Goal: Find specific page/section: Find specific page/section

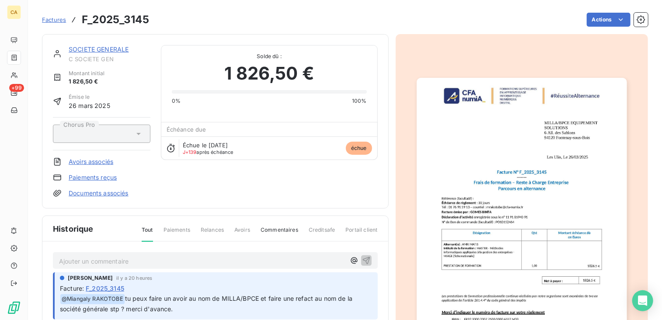
click at [450, 144] on img "button" at bounding box center [522, 226] width 210 height 297
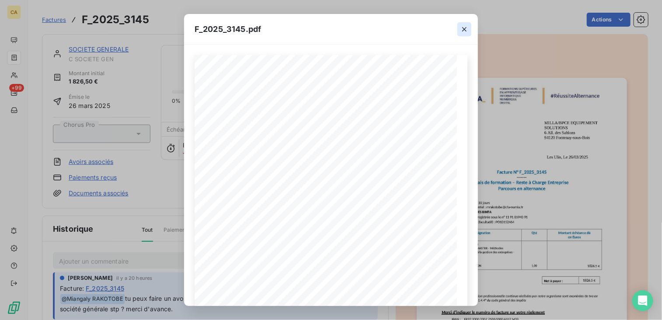
click at [462, 32] on icon "button" at bounding box center [464, 29] width 9 height 9
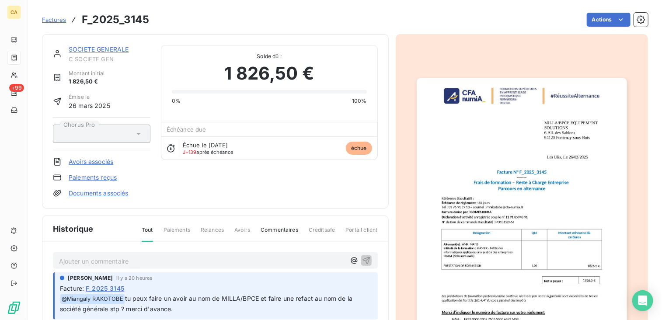
click at [101, 49] on link "SOCIETE GENERALE" at bounding box center [99, 48] width 60 height 7
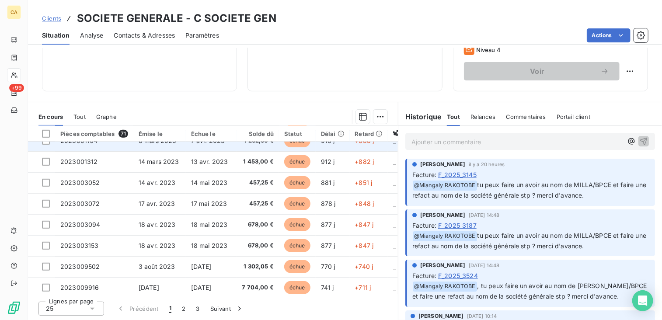
scroll to position [376, 0]
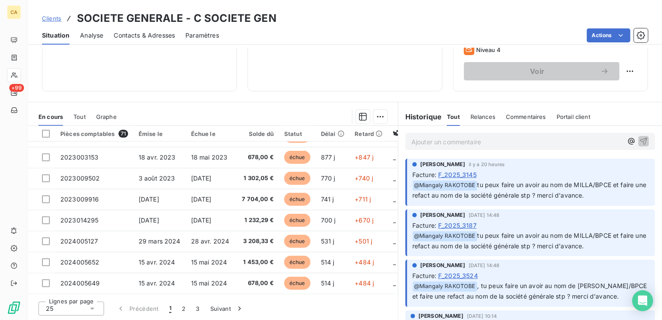
click at [76, 112] on div "Tout" at bounding box center [79, 117] width 12 height 18
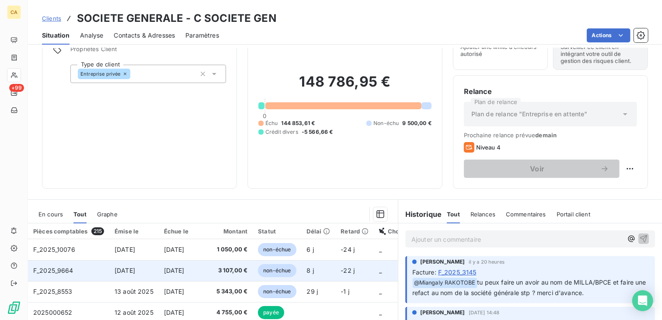
scroll to position [44, 0]
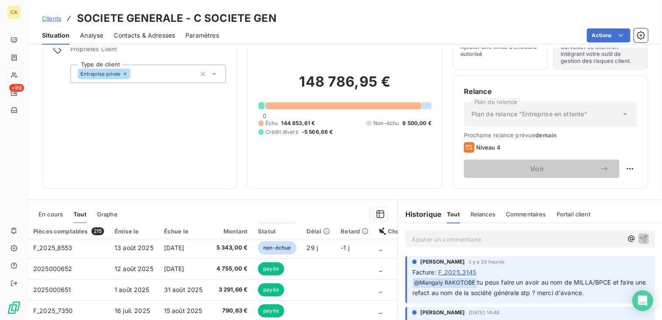
click at [44, 213] on span "En cours" at bounding box center [50, 214] width 24 height 7
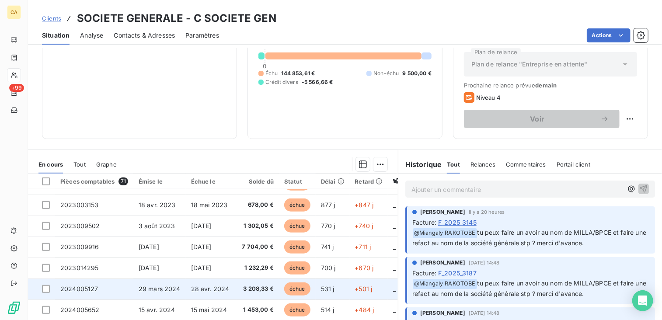
scroll to position [141, 0]
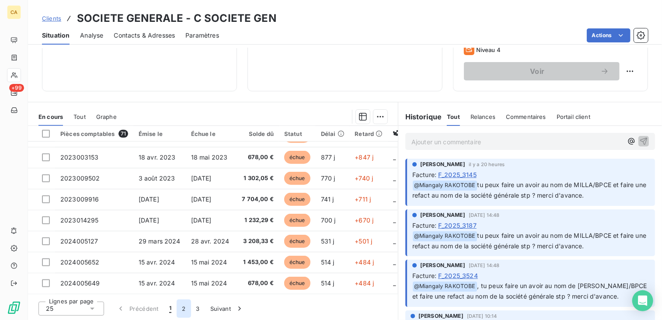
click at [180, 307] on button "2" at bounding box center [184, 309] width 14 height 18
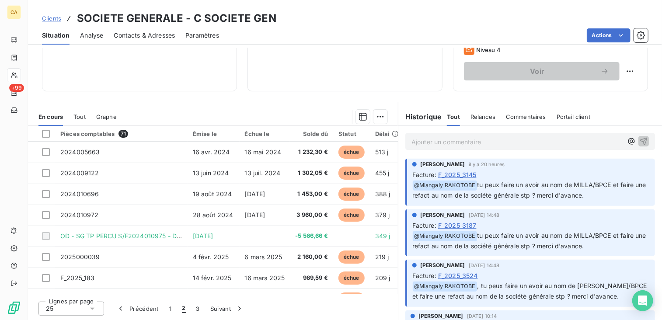
click at [84, 119] on span "Tout" at bounding box center [79, 116] width 12 height 7
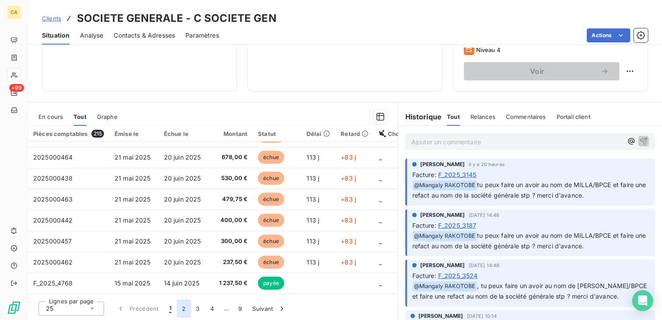
click at [187, 308] on button "2" at bounding box center [184, 309] width 14 height 18
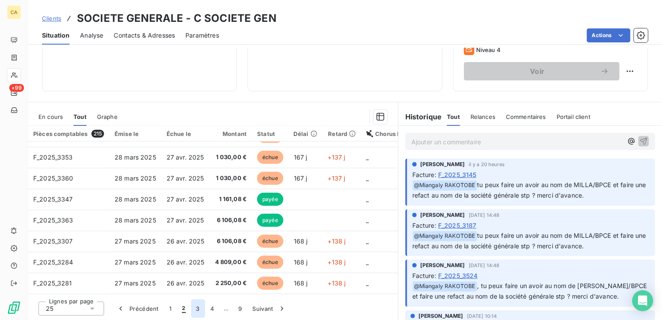
click at [198, 310] on button "3" at bounding box center [198, 309] width 14 height 18
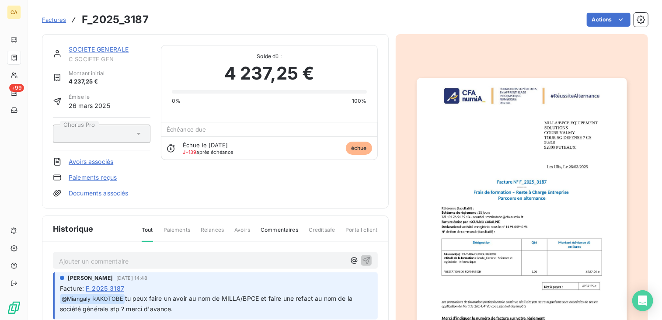
click at [554, 167] on img "button" at bounding box center [522, 226] width 210 height 297
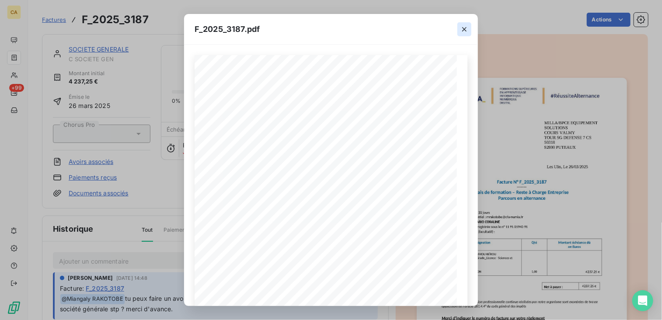
click at [464, 29] on icon "button" at bounding box center [464, 29] width 4 height 4
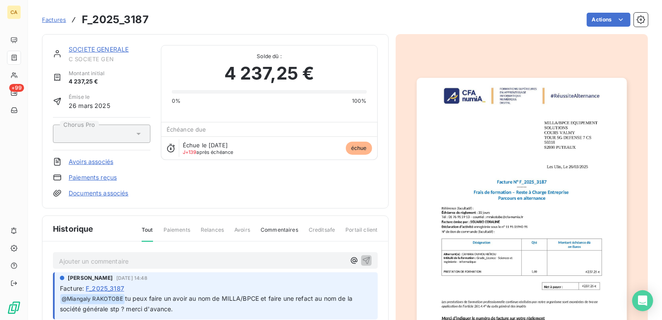
click at [508, 176] on img "button" at bounding box center [522, 226] width 210 height 297
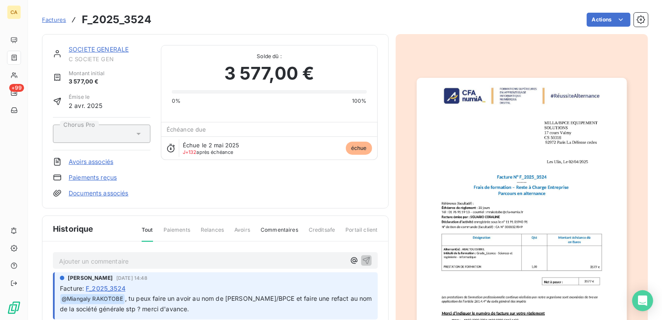
click at [537, 209] on img "button" at bounding box center [522, 226] width 210 height 297
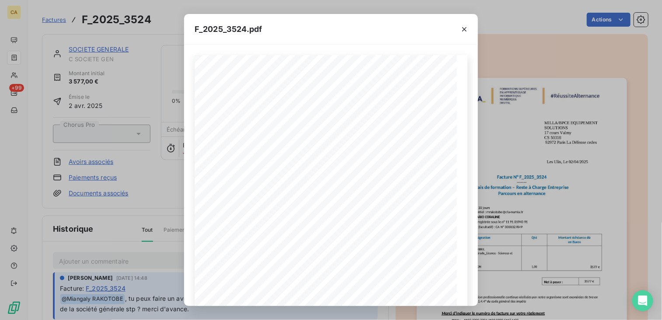
click at [136, 37] on div "F_2025_3524.pdf CFA afia | cfa-numia.fr | contact@cfa-numia.fr | 01 76 91 59 13…" at bounding box center [331, 160] width 662 height 320
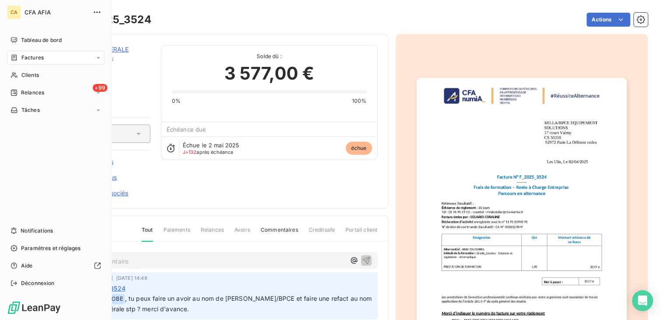
click at [12, 56] on icon at bounding box center [13, 57] width 7 height 7
click at [24, 58] on span "Factures" at bounding box center [32, 58] width 22 height 8
click at [38, 77] on span "Factures" at bounding box center [32, 75] width 22 height 8
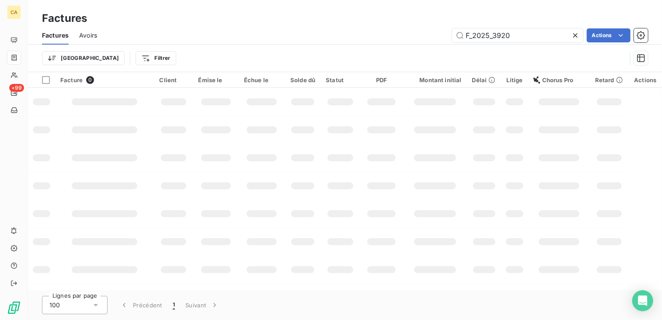
drag, startPoint x: 544, startPoint y: 30, endPoint x: 421, endPoint y: 31, distance: 122.9
click at [421, 31] on div "F_2025_3920 Actions" at bounding box center [378, 35] width 540 height 14
type input "F_2025_3730"
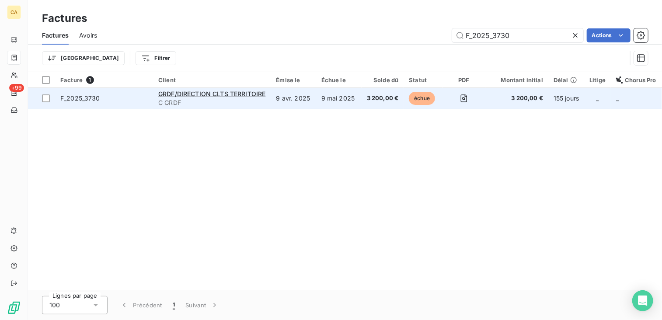
click at [279, 101] on td "9 avr. 2025" at bounding box center [293, 98] width 45 height 21
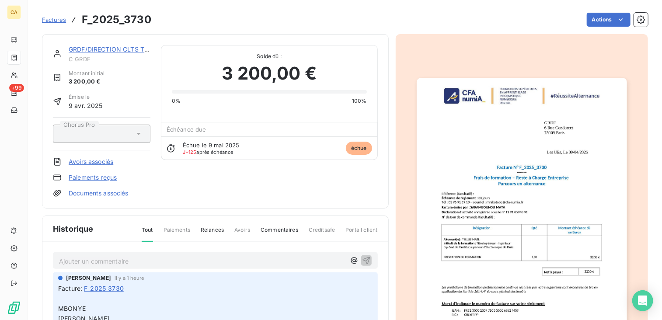
click at [542, 167] on img "button" at bounding box center [522, 226] width 210 height 297
